Goal: Information Seeking & Learning: Learn about a topic

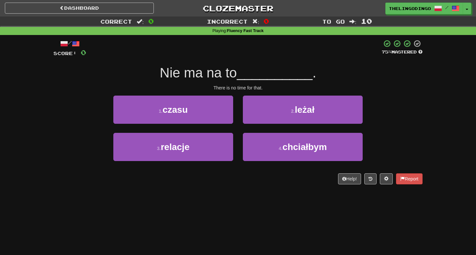
click at [213, 5] on link "Clozemaster" at bounding box center [237, 8] width 149 height 11
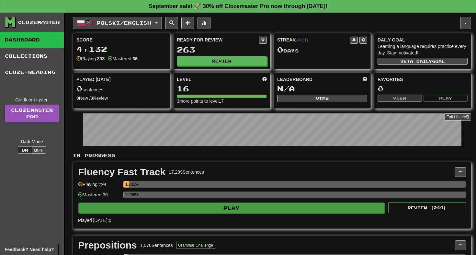
click at [224, 209] on button "Play" at bounding box center [231, 207] width 306 height 11
select select "**"
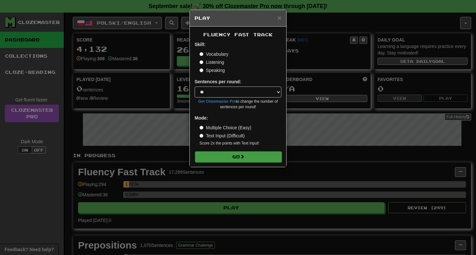
click at [238, 155] on button "Go" at bounding box center [238, 156] width 87 height 11
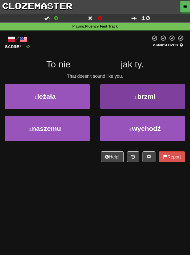
click at [148, 95] on span "brzmi" at bounding box center [147, 96] width 18 height 7
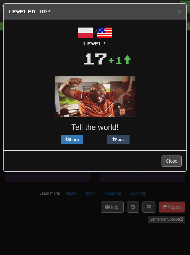
click at [168, 160] on button "Close" at bounding box center [172, 160] width 20 height 11
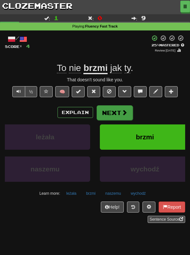
click at [116, 112] on button "Next" at bounding box center [115, 112] width 36 height 15
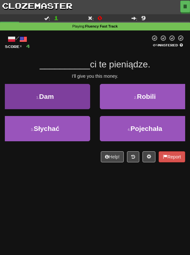
click at [59, 95] on button "1 . Dam" at bounding box center [45, 96] width 90 height 25
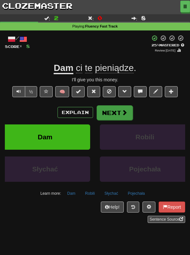
click at [114, 109] on button "Next" at bounding box center [115, 112] width 36 height 15
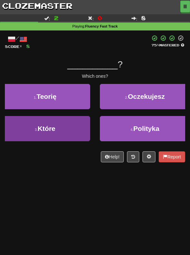
click at [35, 132] on button "3 . Które" at bounding box center [45, 128] width 90 height 25
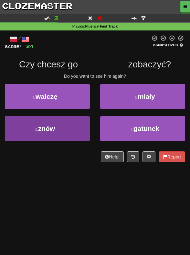
click at [40, 127] on span "znów" at bounding box center [46, 128] width 17 height 7
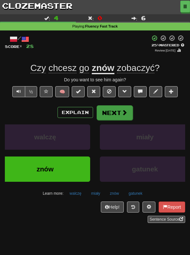
click at [116, 109] on button "Next" at bounding box center [115, 112] width 36 height 15
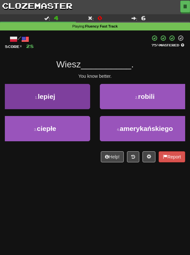
click at [67, 102] on button "1 . lepiej" at bounding box center [45, 96] width 90 height 25
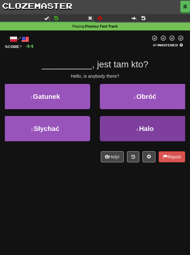
click at [137, 128] on small "4 ." at bounding box center [137, 130] width 3 height 4
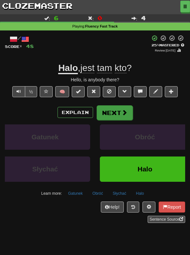
click at [113, 114] on button "Next" at bounding box center [115, 112] width 36 height 15
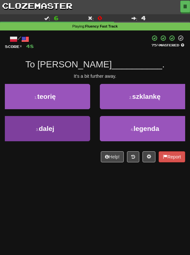
click at [44, 133] on button "3 . dalej" at bounding box center [45, 128] width 90 height 25
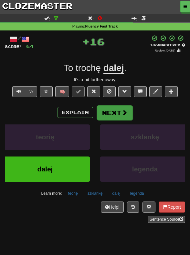
click at [122, 113] on span at bounding box center [125, 112] width 6 height 6
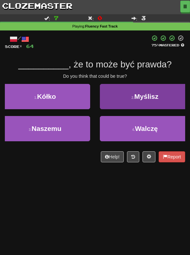
click at [127, 98] on button "2 . Myślisz" at bounding box center [145, 96] width 90 height 25
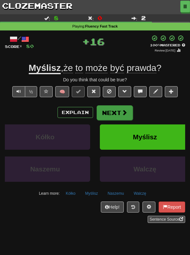
click at [123, 112] on span at bounding box center [125, 112] width 6 height 6
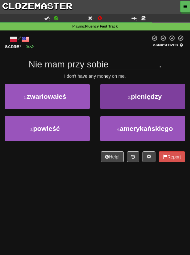
click at [124, 98] on button "2 . pieniędzy" at bounding box center [145, 96] width 90 height 25
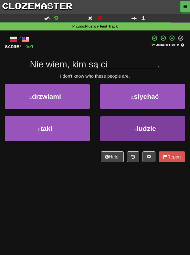
click at [147, 126] on span "ludzie" at bounding box center [146, 128] width 19 height 7
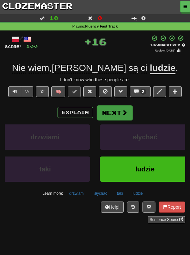
click at [122, 113] on span at bounding box center [125, 112] width 6 height 6
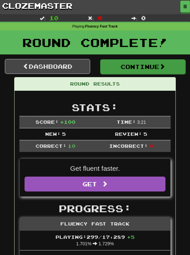
click at [125, 64] on button "Continue" at bounding box center [142, 66] width 85 height 15
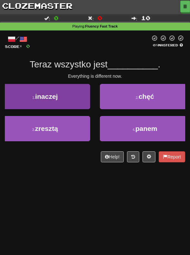
click at [56, 96] on span "inaczej" at bounding box center [46, 96] width 23 height 7
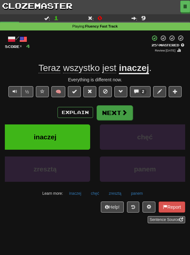
click at [120, 110] on button "Next" at bounding box center [115, 112] width 36 height 15
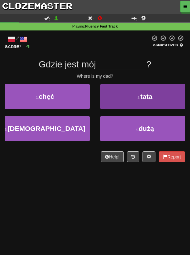
click at [125, 94] on button "2 . tata" at bounding box center [145, 96] width 90 height 25
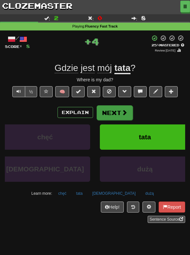
click at [108, 112] on button "Next" at bounding box center [115, 112] width 36 height 15
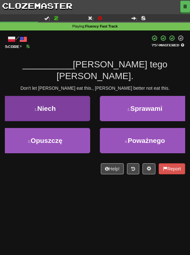
click at [63, 96] on button "1 . Niech" at bounding box center [45, 108] width 90 height 25
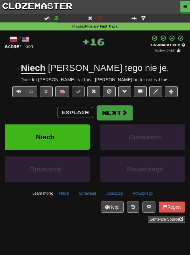
click at [116, 111] on button "Next" at bounding box center [115, 112] width 36 height 15
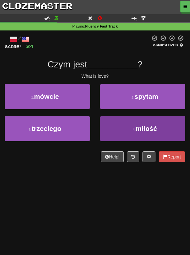
click at [146, 128] on span "miłość" at bounding box center [147, 128] width 22 height 7
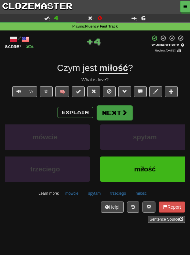
click at [114, 107] on button "Next" at bounding box center [115, 112] width 36 height 15
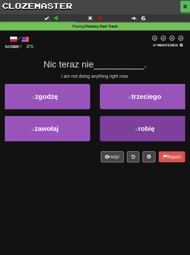
click at [135, 129] on small "4 ." at bounding box center [136, 130] width 3 height 4
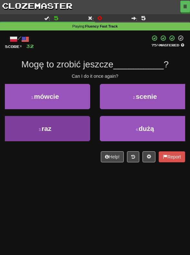
click at [70, 125] on button "3 . raz" at bounding box center [45, 128] width 90 height 25
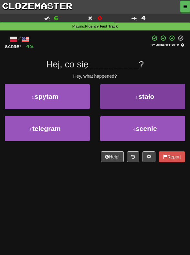
click at [139, 100] on button "2 . stało" at bounding box center [145, 96] width 90 height 25
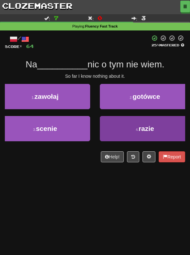
click at [127, 128] on button "4 . razie" at bounding box center [145, 128] width 90 height 25
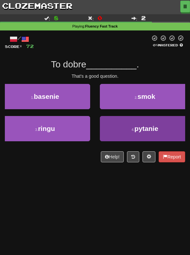
click at [129, 121] on button "4 . pytanie" at bounding box center [145, 128] width 90 height 25
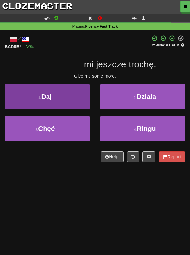
click at [78, 95] on button "1 . Daj" at bounding box center [45, 96] width 90 height 25
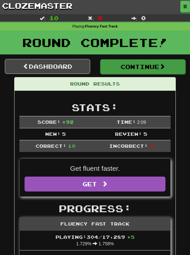
click at [144, 60] on button "Continue" at bounding box center [142, 66] width 85 height 15
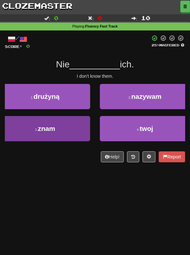
click at [31, 131] on button "3 . znam" at bounding box center [45, 128] width 90 height 25
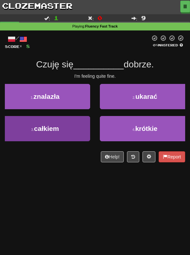
click at [32, 130] on small "3 ." at bounding box center [32, 130] width 3 height 4
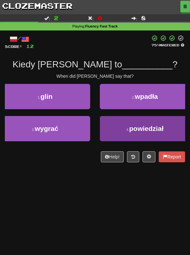
click at [114, 133] on button "4 . powiedział" at bounding box center [145, 128] width 90 height 25
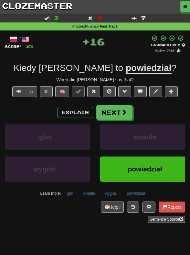
click at [114, 133] on button "wpadła" at bounding box center [145, 136] width 90 height 25
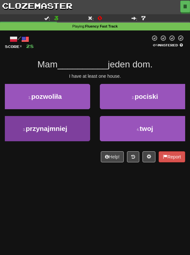
click at [26, 131] on button "3 . przynajmniej" at bounding box center [45, 128] width 90 height 25
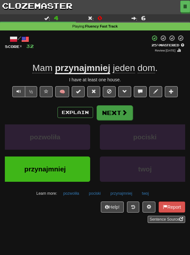
click at [107, 111] on button "Next" at bounding box center [115, 112] width 36 height 15
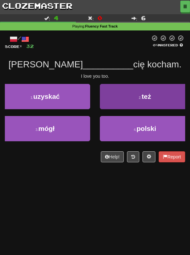
click at [124, 96] on button "2 . też" at bounding box center [145, 96] width 90 height 25
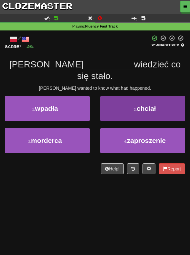
click at [130, 99] on button "2 . chciał" at bounding box center [145, 108] width 90 height 25
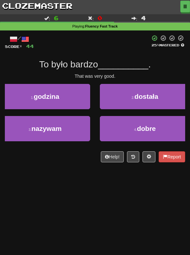
click at [125, 141] on div "4 . dobre" at bounding box center [145, 132] width 100 height 32
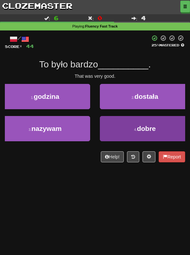
click at [126, 134] on button "4 . dobre" at bounding box center [145, 128] width 90 height 25
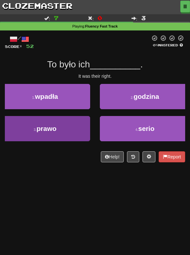
click at [81, 129] on button "3 . prawo" at bounding box center [45, 128] width 90 height 25
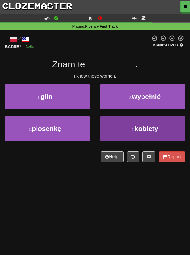
click at [137, 131] on span "kobiety" at bounding box center [147, 128] width 24 height 7
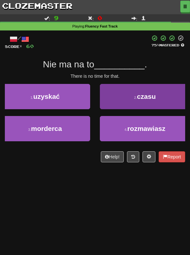
click at [137, 96] on small "2 ." at bounding box center [135, 98] width 3 height 4
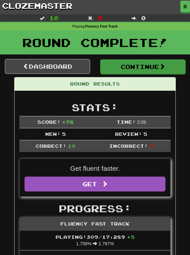
click at [122, 64] on button "Continue" at bounding box center [142, 66] width 85 height 15
